Goal: Information Seeking & Learning: Learn about a topic

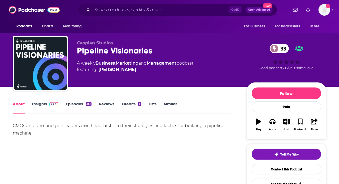
click at [39, 105] on link "Insights" at bounding box center [45, 107] width 26 height 12
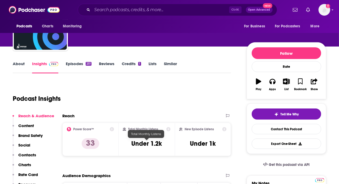
scroll to position [28, 0]
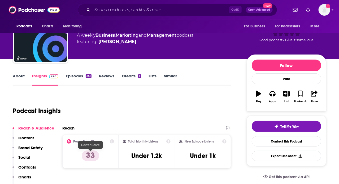
click at [89, 154] on p "33" at bounding box center [91, 155] width 18 height 11
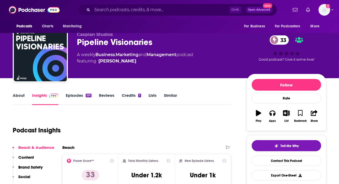
scroll to position [0, 0]
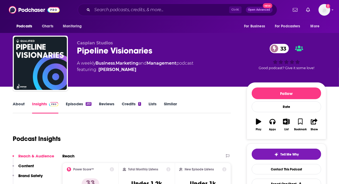
click at [102, 104] on link "Reviews" at bounding box center [106, 107] width 15 height 12
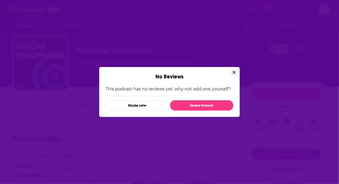
click at [234, 72] on icon "Close" at bounding box center [234, 72] width 3 height 3
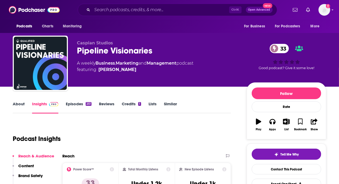
click at [133, 105] on link "Credits 1" at bounding box center [131, 107] width 19 height 12
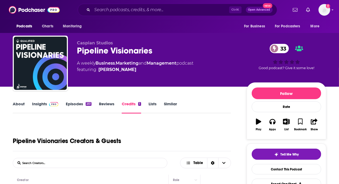
click at [83, 102] on link "Episodes 251" at bounding box center [79, 107] width 26 height 12
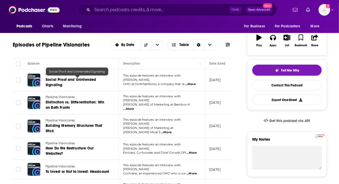
scroll to position [28, 0]
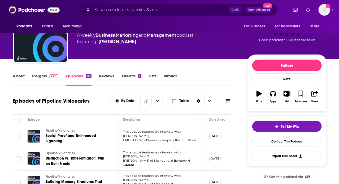
click at [44, 76] on link "Insights" at bounding box center [45, 79] width 26 height 12
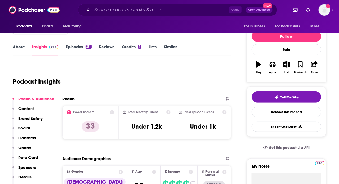
scroll to position [84, 0]
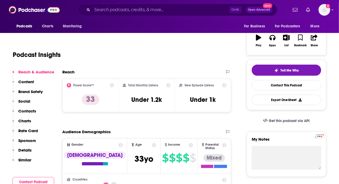
click at [33, 91] on p "Brand Safety" at bounding box center [30, 91] width 24 height 5
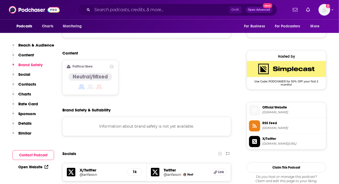
scroll to position [400, 0]
click at [20, 45] on p "Reach & Audience" at bounding box center [36, 44] width 36 height 5
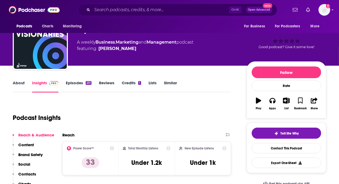
scroll to position [56, 0]
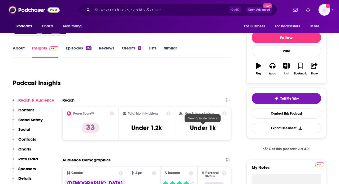
click at [208, 127] on h3 "Under 1k" at bounding box center [203, 128] width 26 height 8
click at [205, 126] on h3 "Under 1k" at bounding box center [203, 128] width 26 height 8
click at [204, 126] on h3 "Under 1k" at bounding box center [203, 128] width 26 height 8
click at [223, 112] on icon at bounding box center [225, 113] width 4 height 4
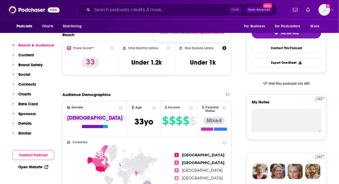
scroll to position [112, 0]
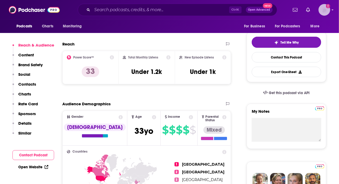
click at [322, 7] on img "Logged in as kkitamorn" at bounding box center [325, 10] width 12 height 12
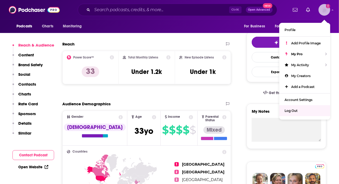
click at [292, 109] on span "Log Out" at bounding box center [291, 111] width 13 height 4
